Goal: Check status: Check status

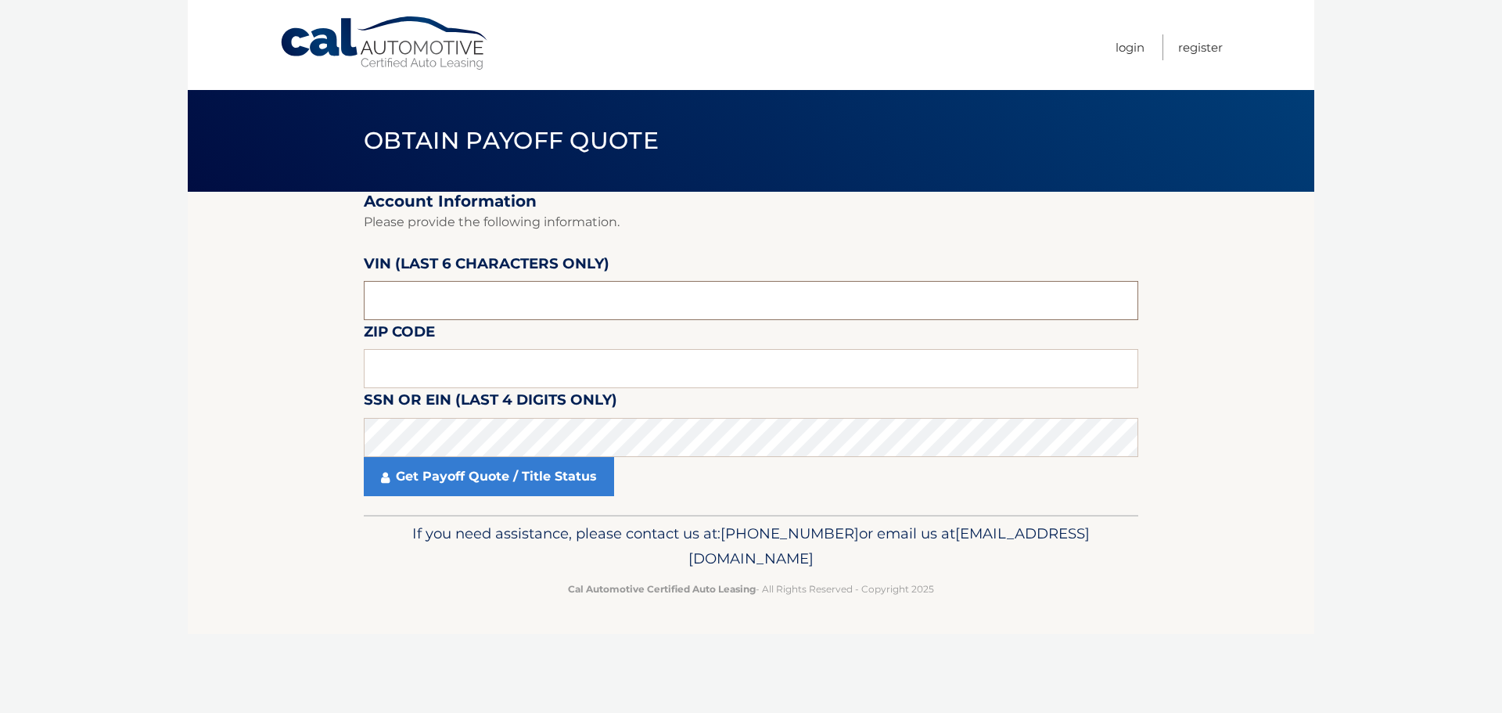
click at [448, 293] on input "text" at bounding box center [751, 300] width 775 height 39
type input "228799"
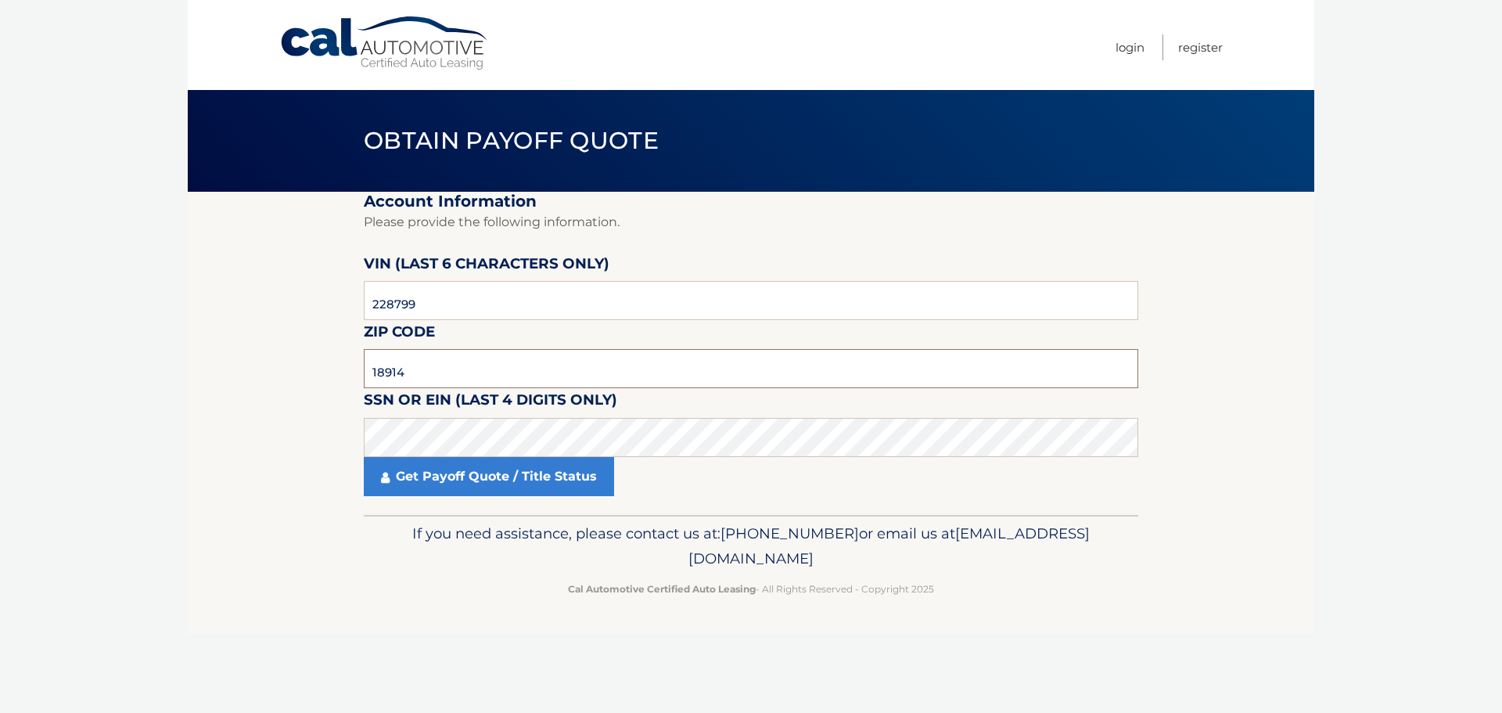
type input "18914"
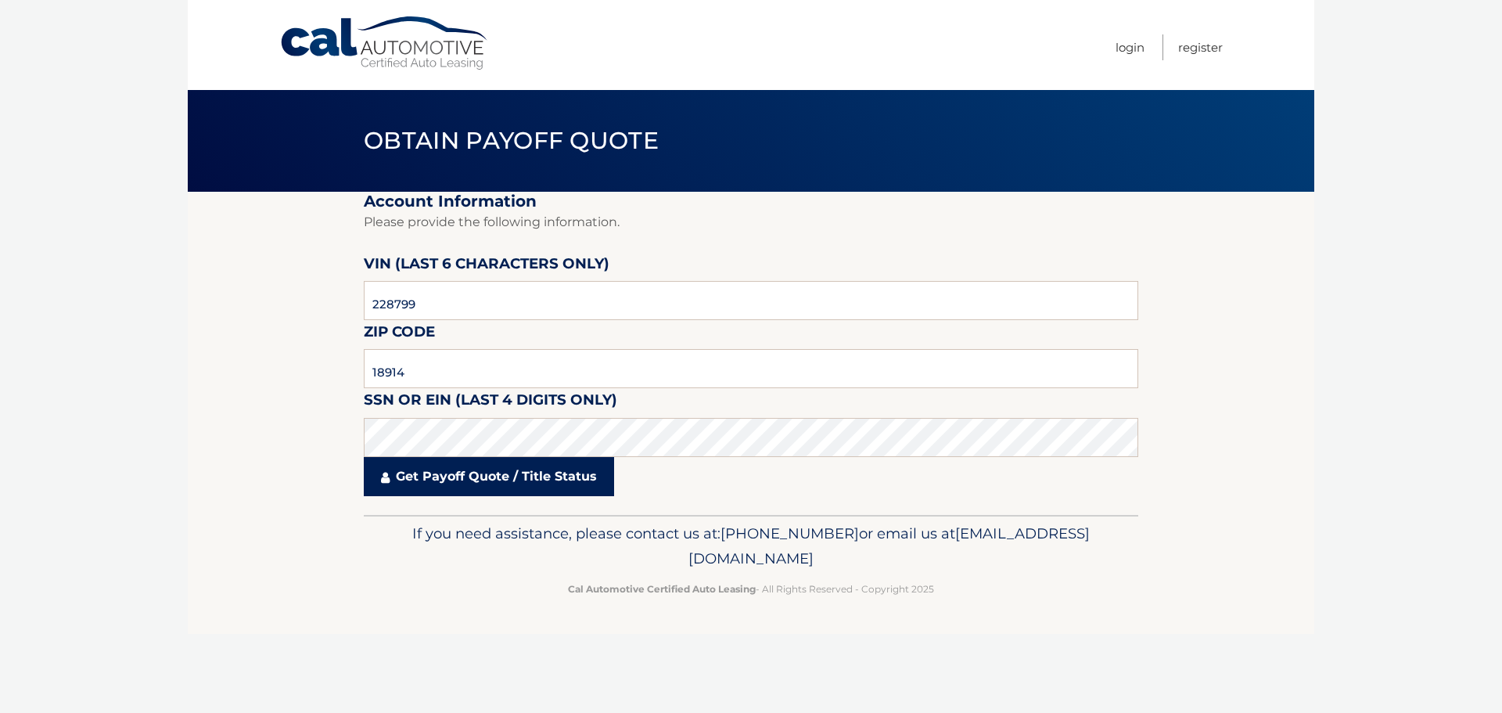
click at [489, 483] on link "Get Payoff Quote / Title Status" at bounding box center [489, 476] width 250 height 39
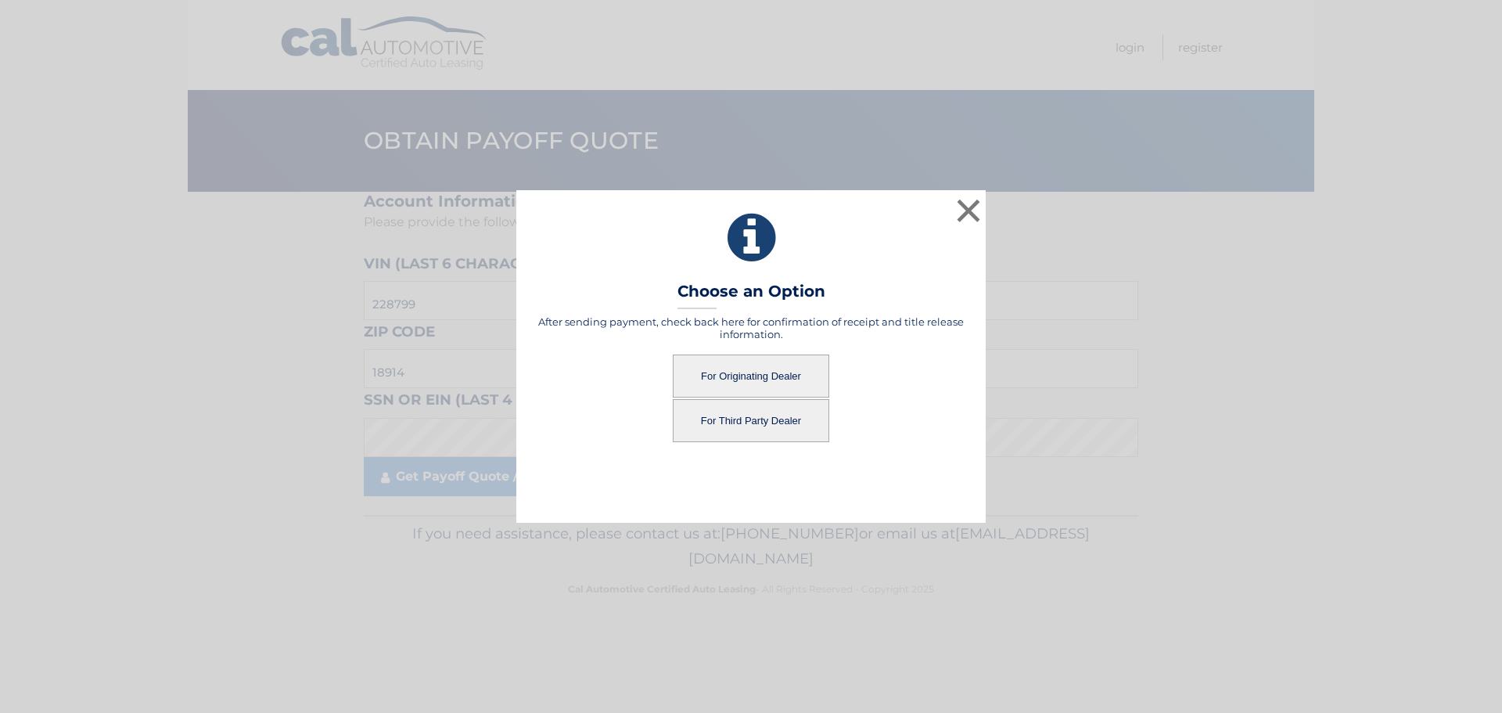
click at [754, 372] on button "For Originating Dealer" at bounding box center [751, 375] width 156 height 43
click at [755, 376] on button "For Originating Dealer" at bounding box center [751, 375] width 156 height 43
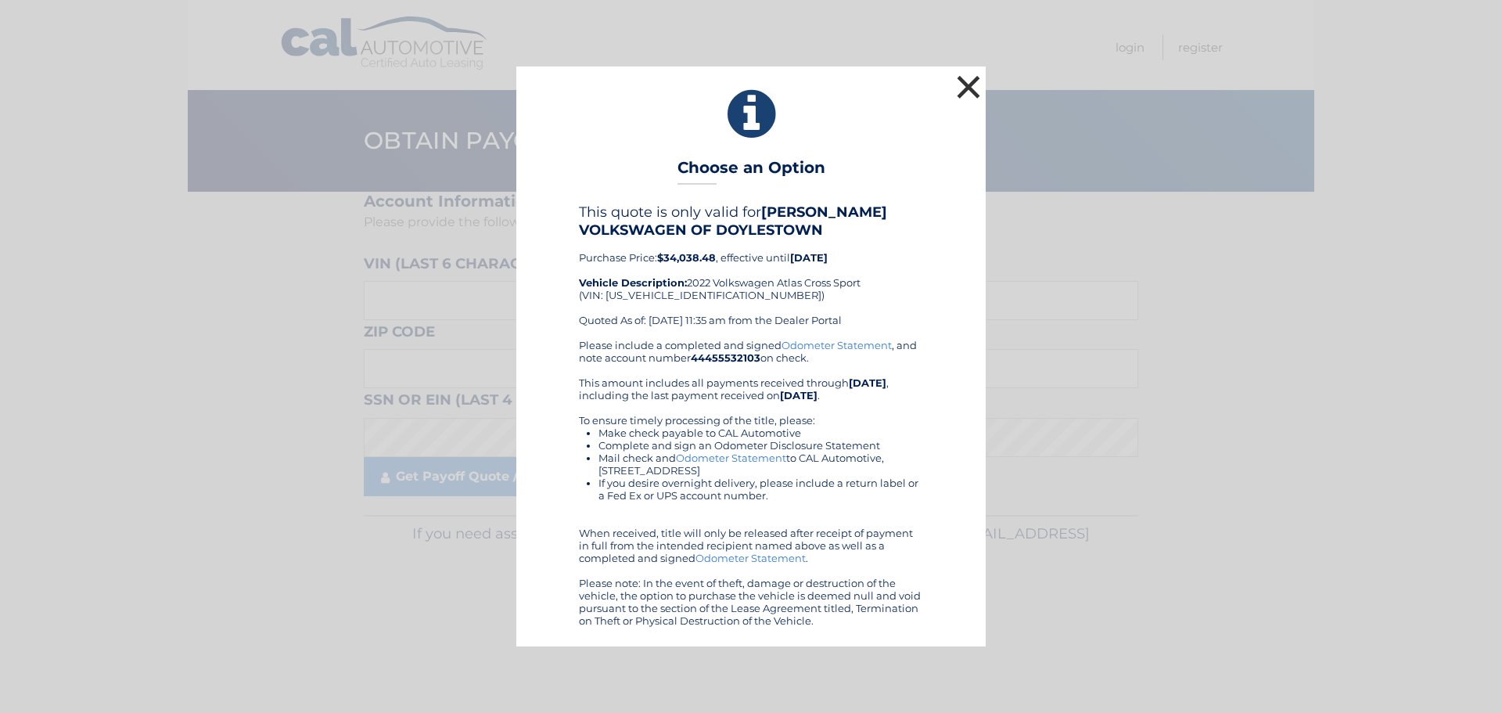
click at [971, 84] on button "×" at bounding box center [968, 86] width 31 height 31
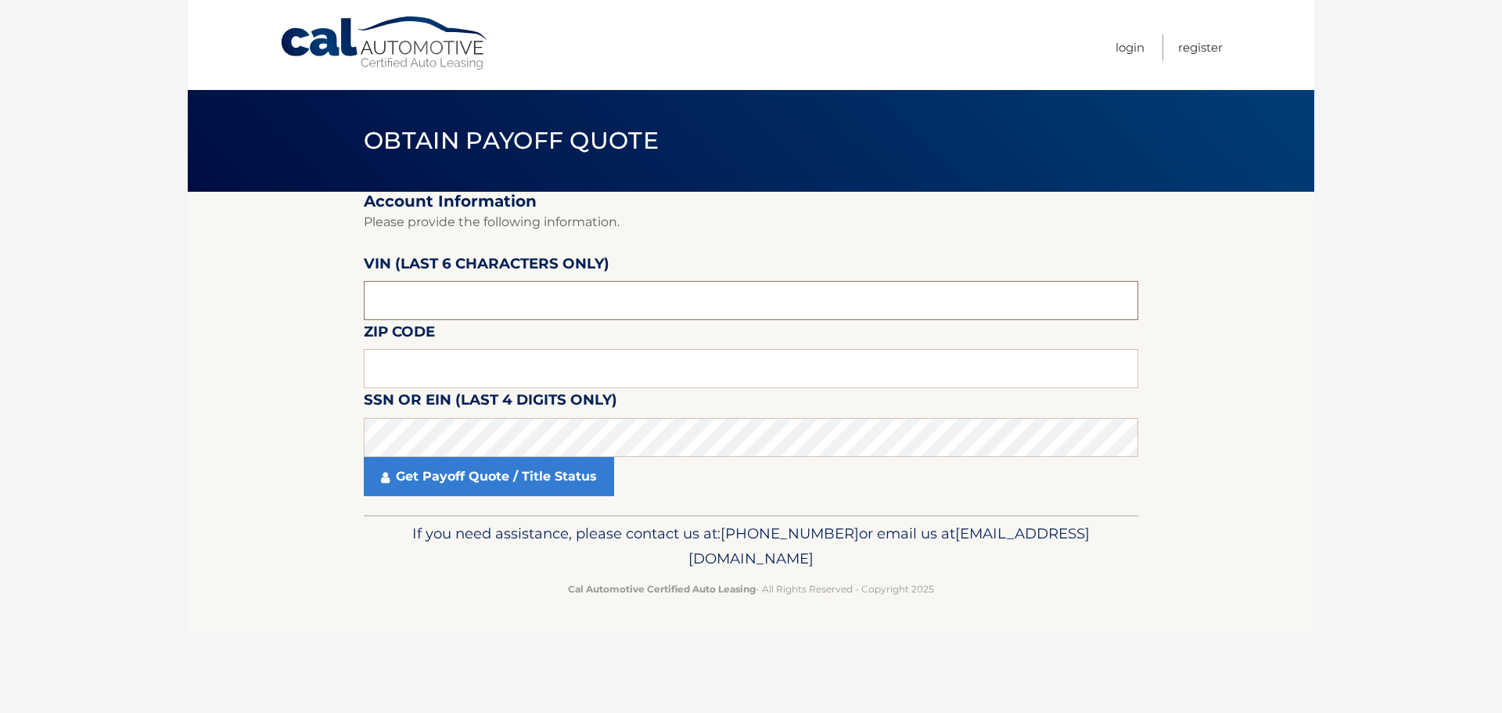
click at [530, 289] on input "text" at bounding box center [751, 300] width 775 height 39
click at [528, 288] on input "text" at bounding box center [751, 300] width 775 height 39
drag, startPoint x: 523, startPoint y: 286, endPoint x: 302, endPoint y: 301, distance: 221.1
click at [302, 301] on section "Account Information Please provide the following information. VIN (last 6 chara…" at bounding box center [751, 353] width 1127 height 323
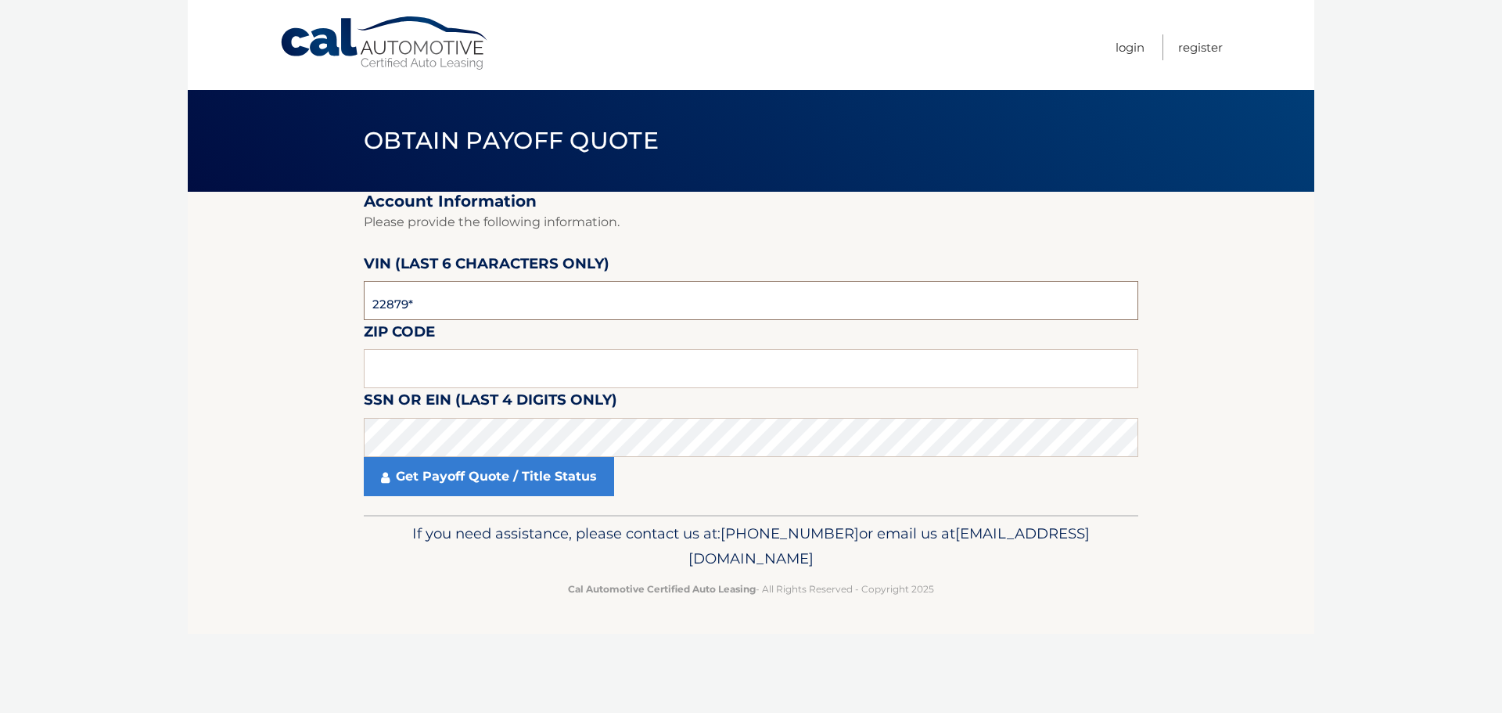
type input "228799"
type input "18914"
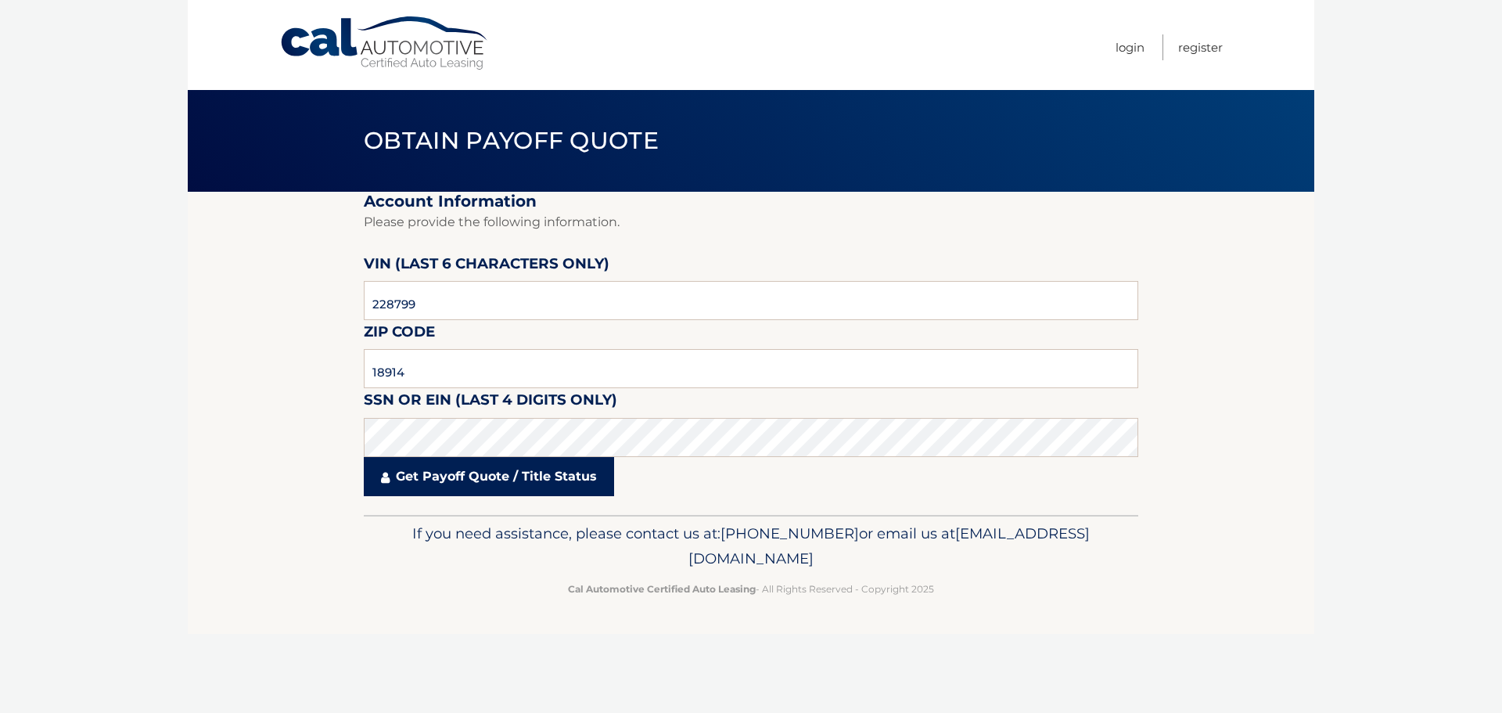
click at [570, 470] on link "Get Payoff Quote / Title Status" at bounding box center [489, 476] width 250 height 39
click at [570, 468] on body "Cal Automotive Menu Login Register Obtain Payoff Quote" at bounding box center [751, 356] width 1502 height 713
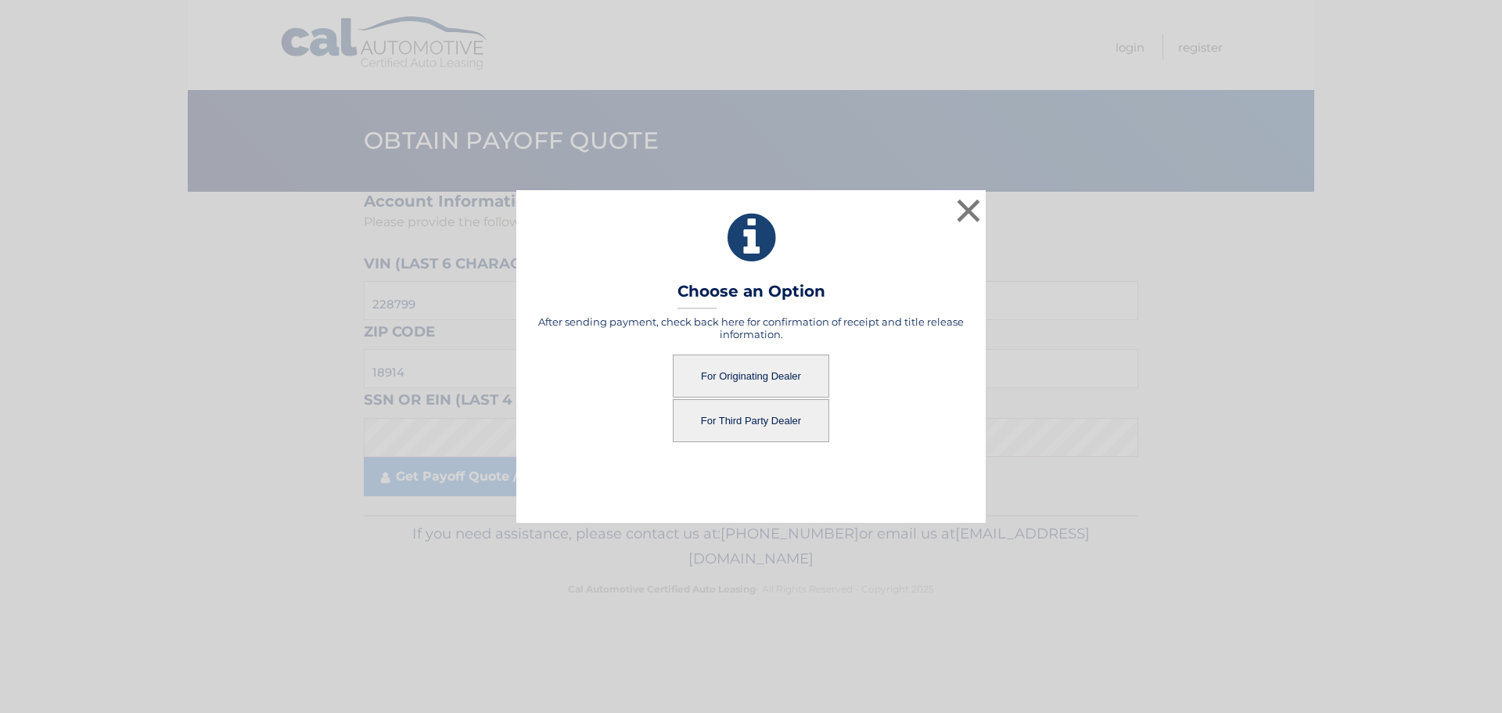
click at [753, 375] on button "For Originating Dealer" at bounding box center [751, 375] width 156 height 43
click at [779, 368] on button "For Originating Dealer" at bounding box center [751, 375] width 156 height 43
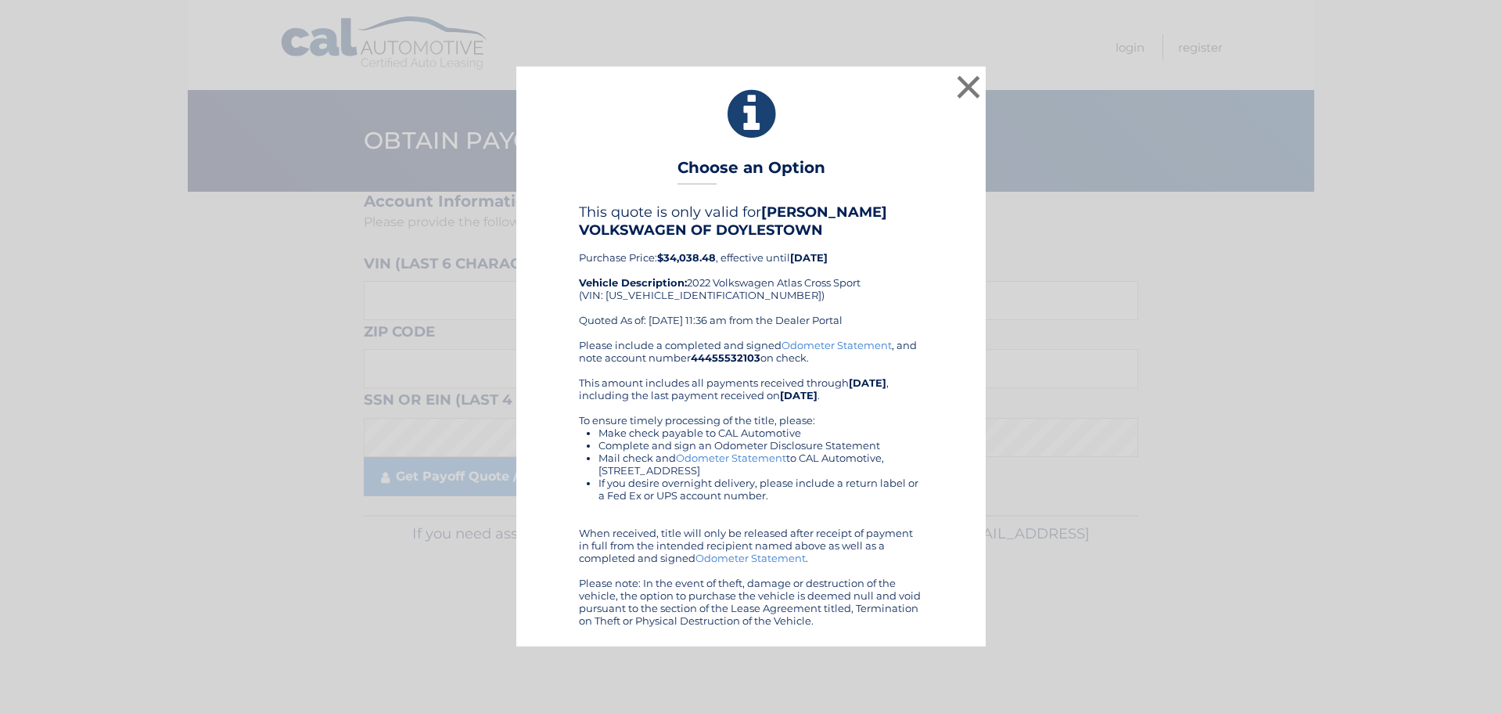
click at [757, 454] on link "Odometer Statement" at bounding box center [731, 457] width 110 height 13
